Goal: Find contact information: Find contact information

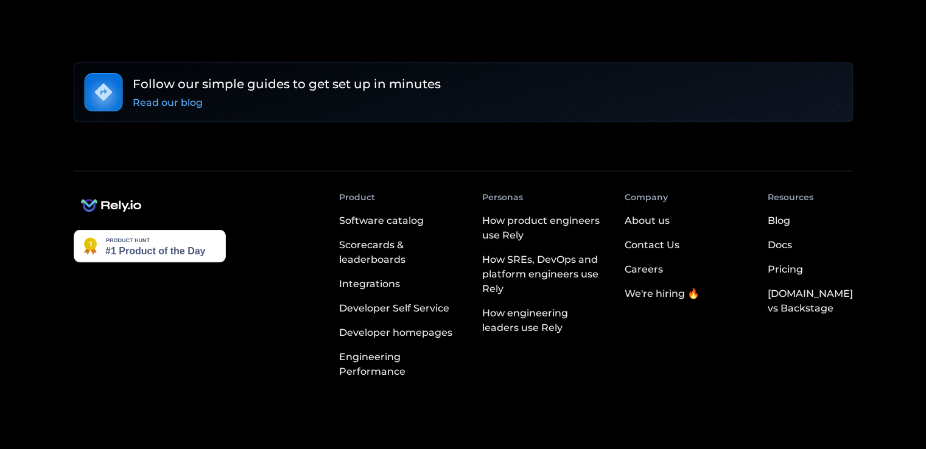
scroll to position [2272, 0]
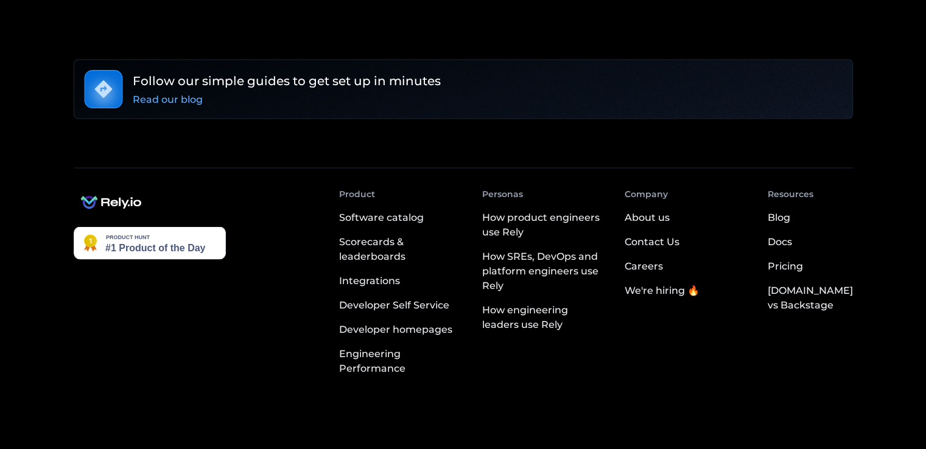
click at [571, 76] on link "Follow our simple guides to get set up in minutes Read our blog" at bounding box center [464, 89] width 780 height 60
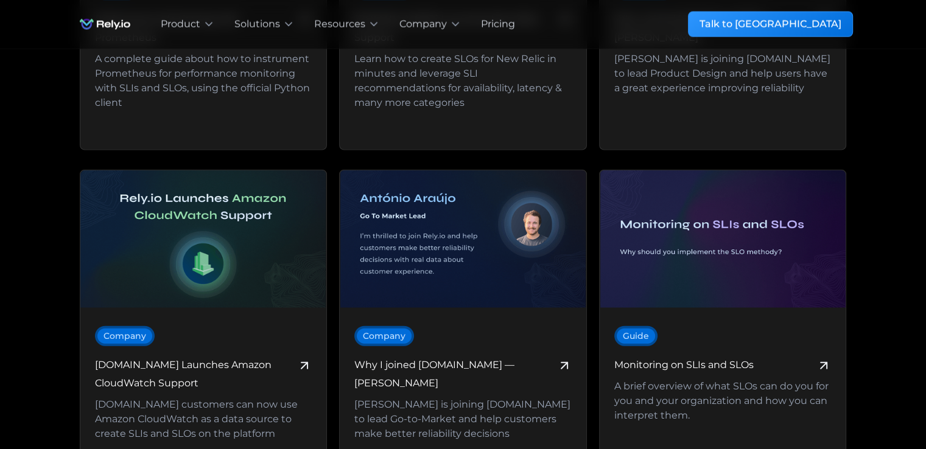
scroll to position [7613, 0]
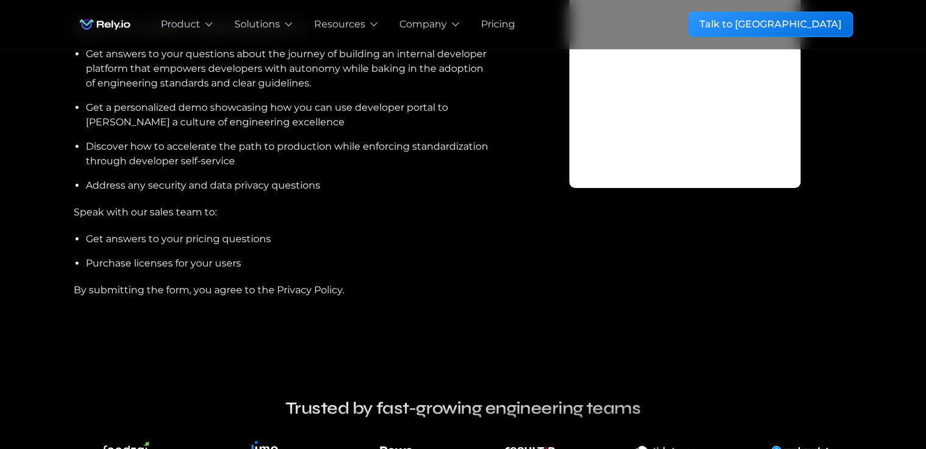
click at [0, 164] on div "Meet the Dev Portal for high performing engineering teams Speak with our platfo…" at bounding box center [463, 388] width 926 height 1018
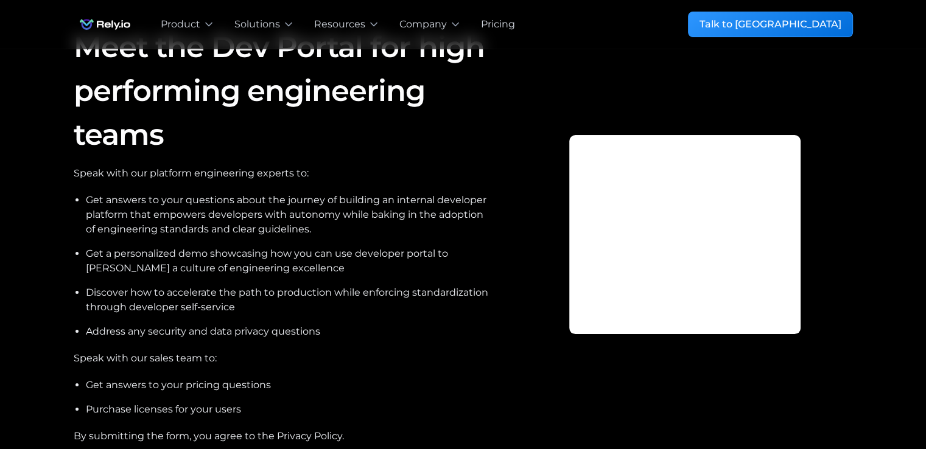
scroll to position [26, 0]
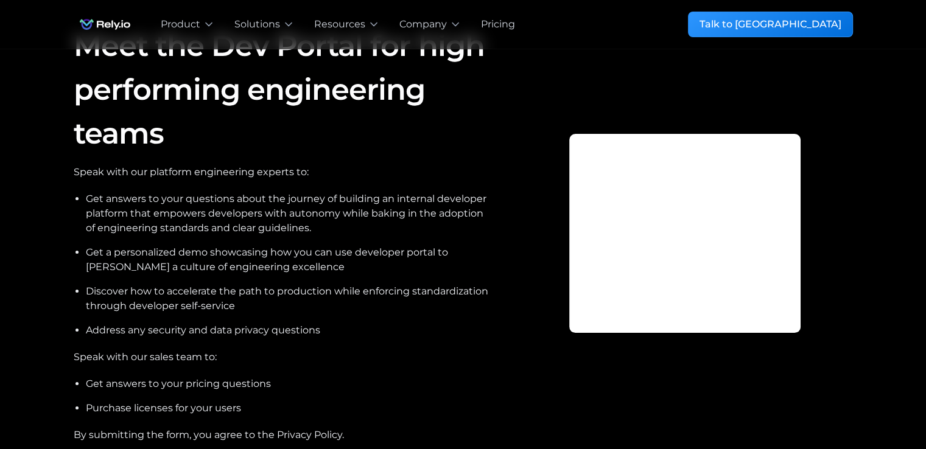
click at [522, 240] on div at bounding box center [685, 233] width 336 height 419
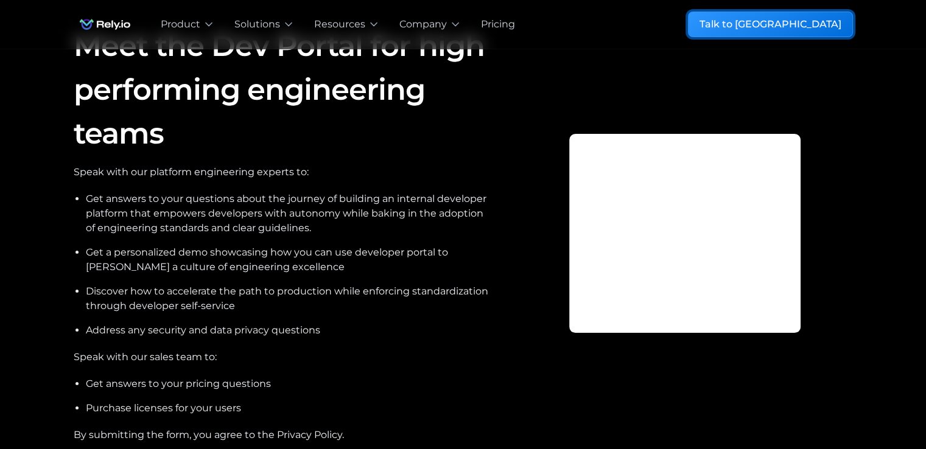
click at [836, 29] on div "Talk to [GEOGRAPHIC_DATA]" at bounding box center [771, 24] width 142 height 15
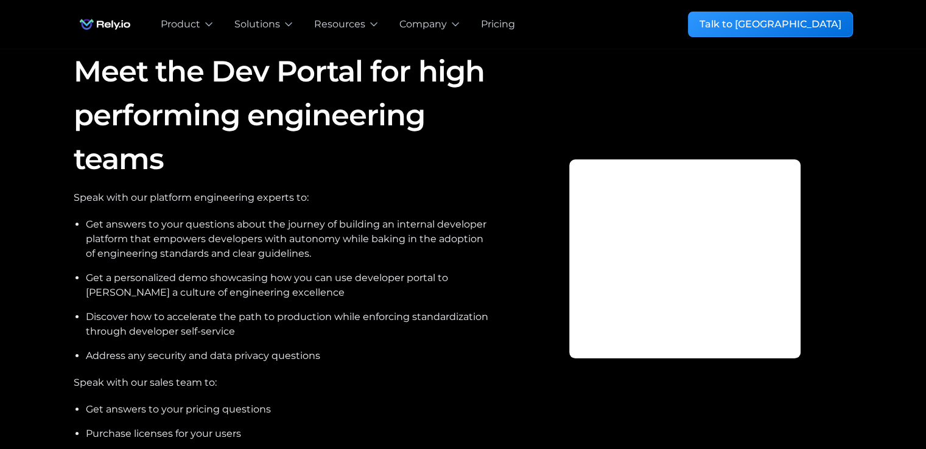
click at [484, 168] on h1 "Meet the Dev Portal for high performing engineering teams" at bounding box center [284, 115] width 420 height 132
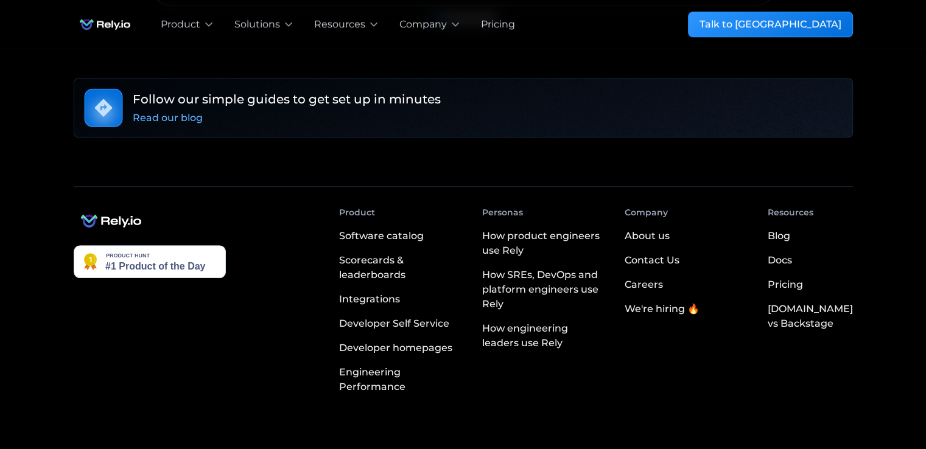
scroll to position [1073, 0]
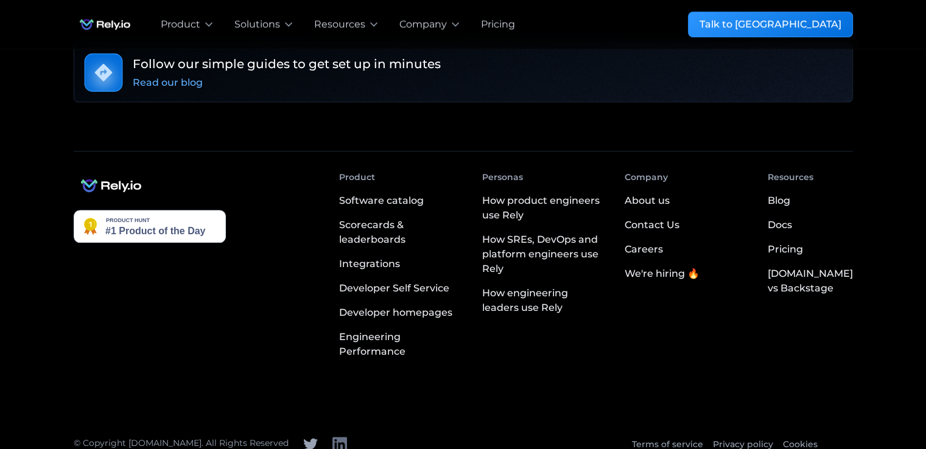
click at [333, 437] on div at bounding box center [340, 444] width 15 height 15
